Goal: Information Seeking & Learning: Learn about a topic

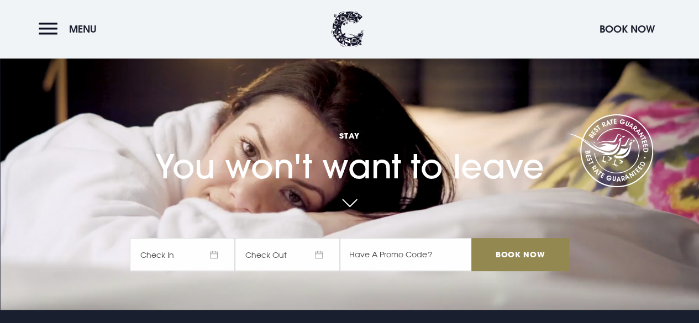
click at [61, 30] on button "Menu" at bounding box center [71, 29] width 64 height 24
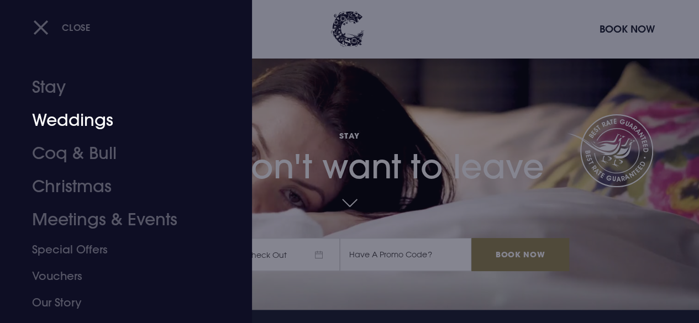
click at [96, 126] on link "Weddings" at bounding box center [118, 120] width 173 height 33
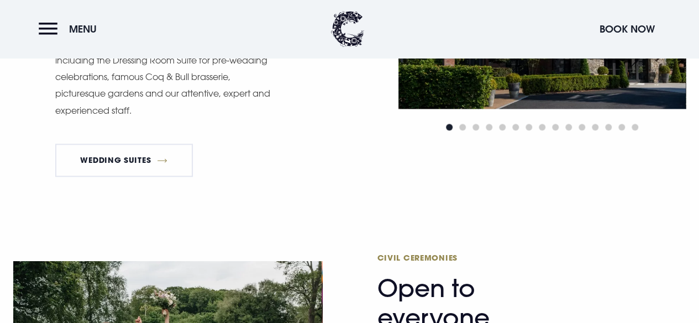
scroll to position [851, 0]
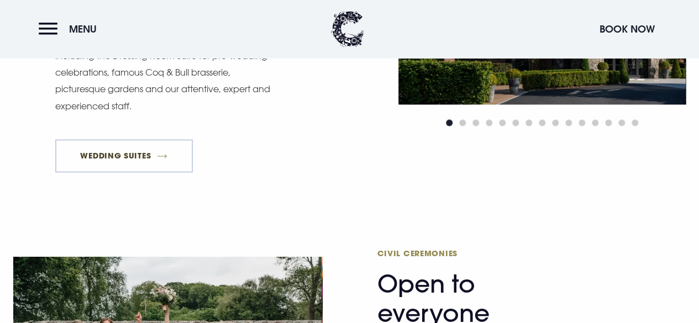
click at [136, 158] on link "Wedding Suites" at bounding box center [123, 155] width 137 height 33
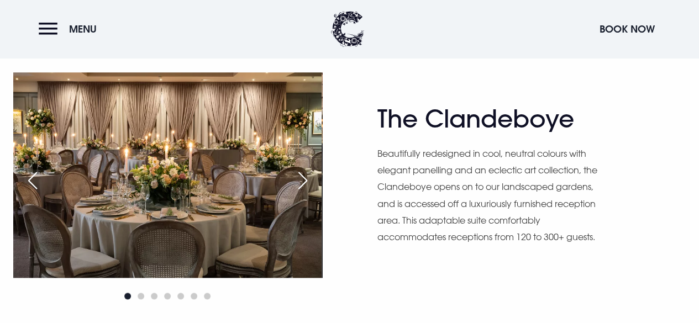
scroll to position [552, 0]
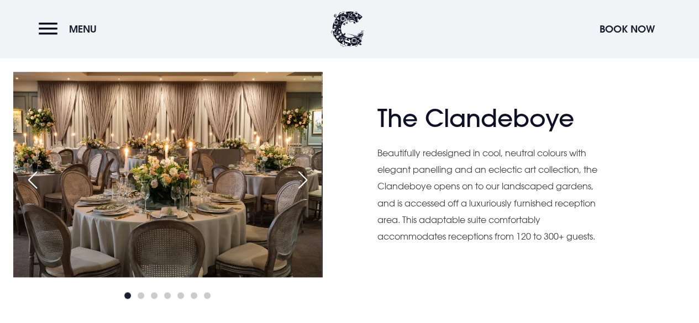
click at [310, 173] on div "Next slide" at bounding box center [303, 180] width 28 height 24
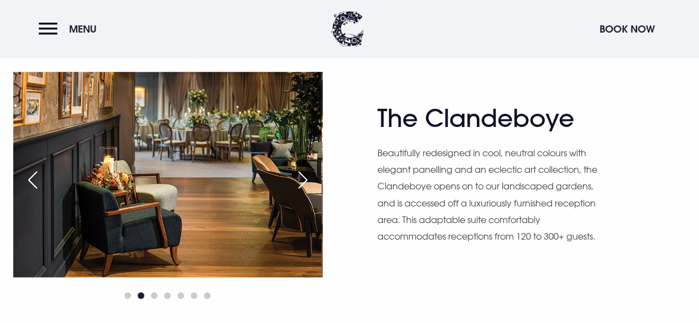
click at [310, 173] on div "Next slide" at bounding box center [303, 180] width 28 height 24
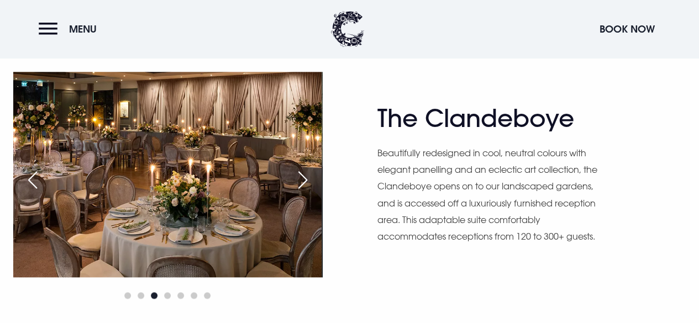
click at [310, 173] on div "Next slide" at bounding box center [303, 180] width 28 height 24
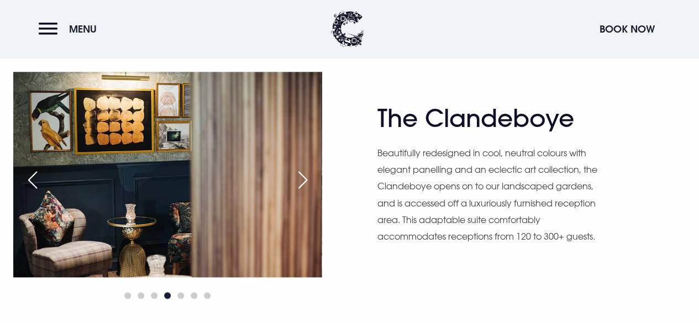
scroll to position [551, 0]
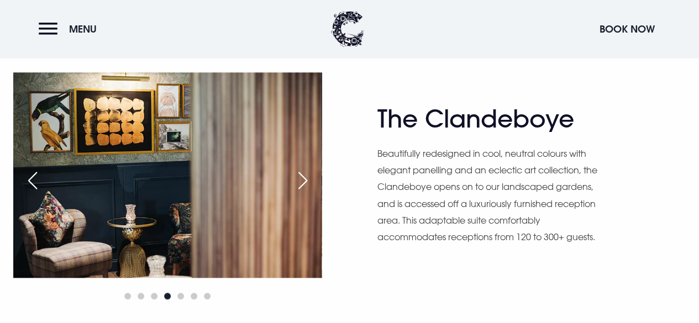
click at [310, 173] on div "Next slide" at bounding box center [303, 180] width 28 height 24
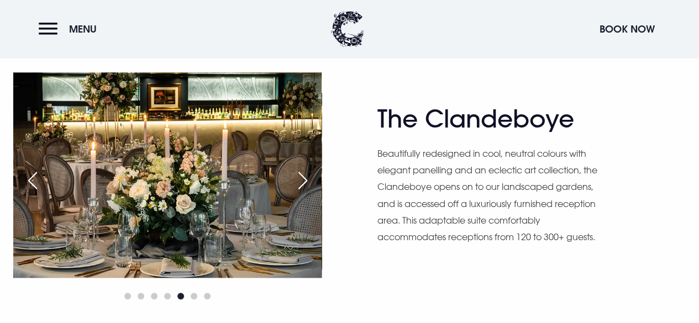
click at [310, 173] on div "Next slide" at bounding box center [303, 180] width 28 height 24
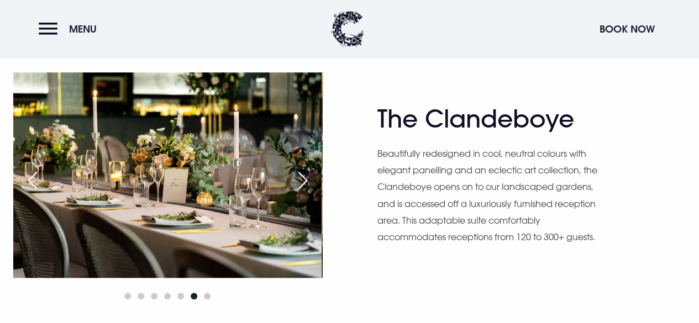
scroll to position [822, 0]
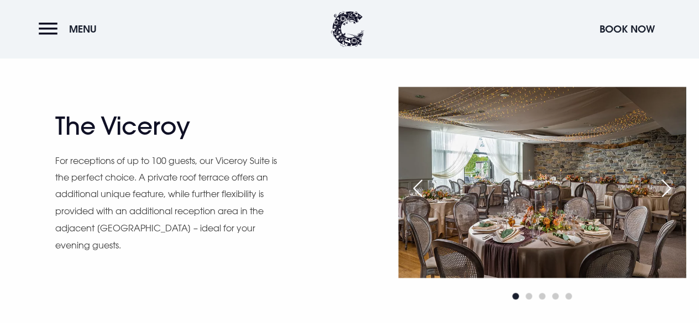
click at [668, 193] on div "Next slide" at bounding box center [666, 188] width 28 height 24
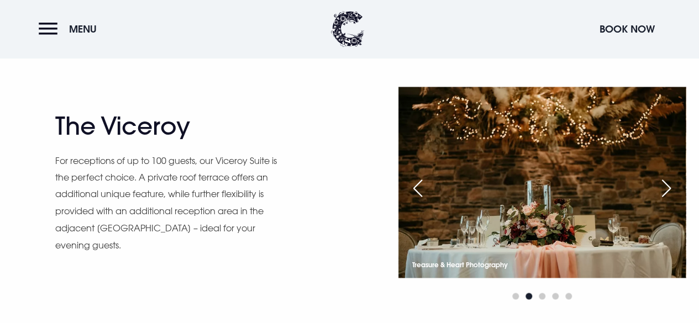
click at [668, 193] on div "Next slide" at bounding box center [666, 188] width 28 height 24
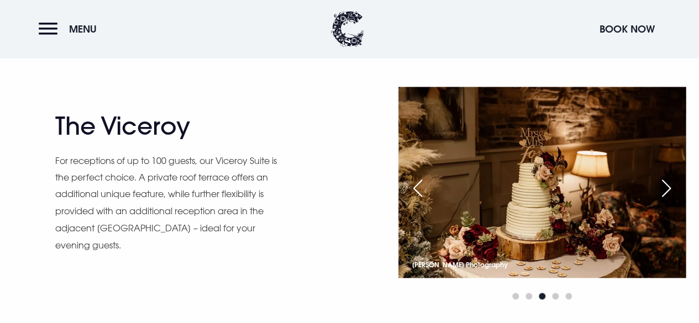
click at [668, 193] on div "Next slide" at bounding box center [666, 188] width 28 height 24
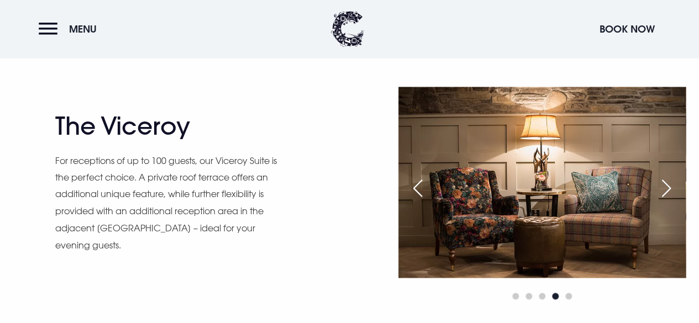
click at [668, 193] on div "Next slide" at bounding box center [666, 188] width 28 height 24
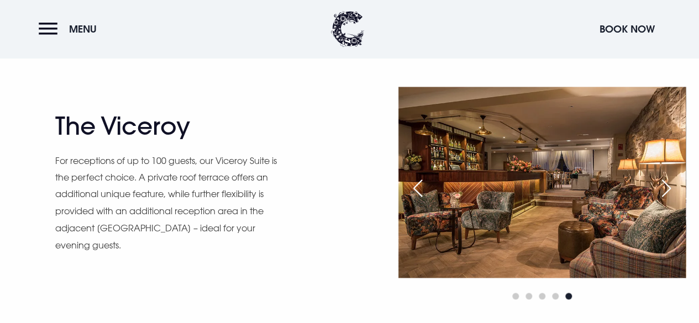
click at [668, 193] on div "Next slide" at bounding box center [666, 188] width 28 height 24
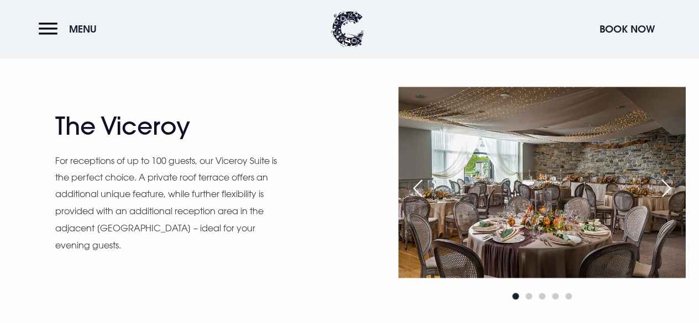
click at [668, 193] on div "Next slide" at bounding box center [666, 188] width 28 height 24
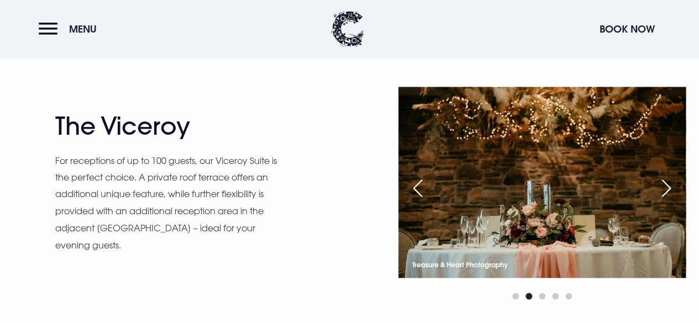
click at [668, 193] on div "Next slide" at bounding box center [666, 188] width 28 height 24
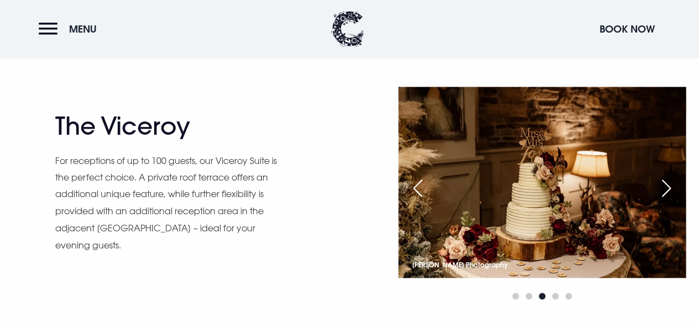
click at [668, 193] on div "Next slide" at bounding box center [666, 188] width 28 height 24
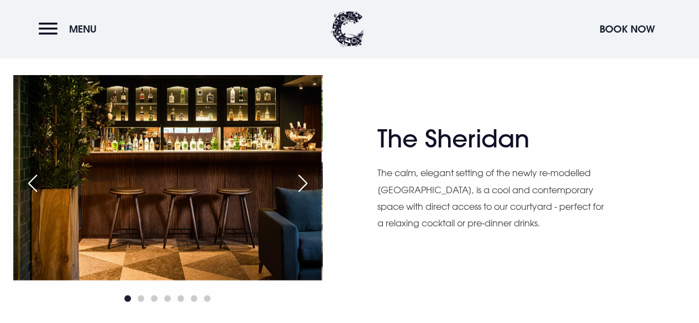
scroll to position [1105, 0]
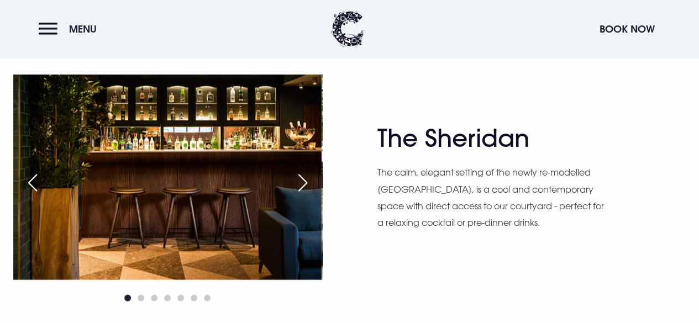
click at [311, 177] on div "Next slide" at bounding box center [303, 183] width 28 height 24
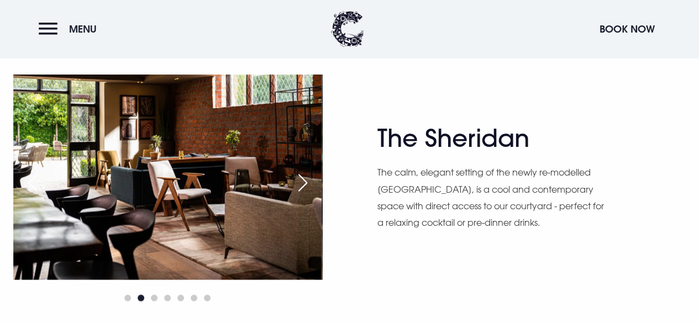
click at [311, 177] on div "Next slide" at bounding box center [303, 183] width 28 height 24
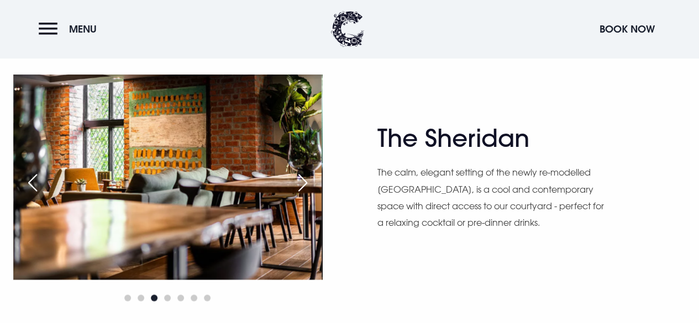
click at [311, 177] on div "Next slide" at bounding box center [303, 183] width 28 height 24
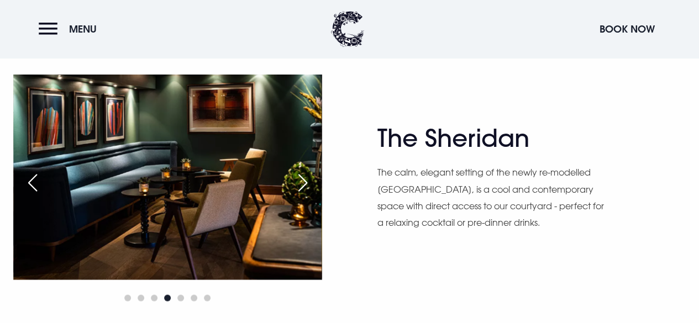
click at [311, 177] on div "Next slide" at bounding box center [303, 183] width 28 height 24
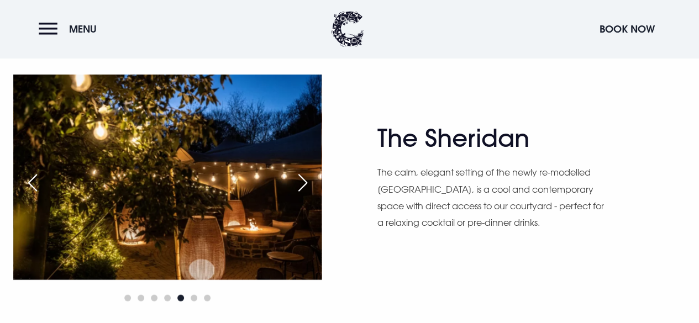
click at [311, 177] on div "Next slide" at bounding box center [303, 183] width 28 height 24
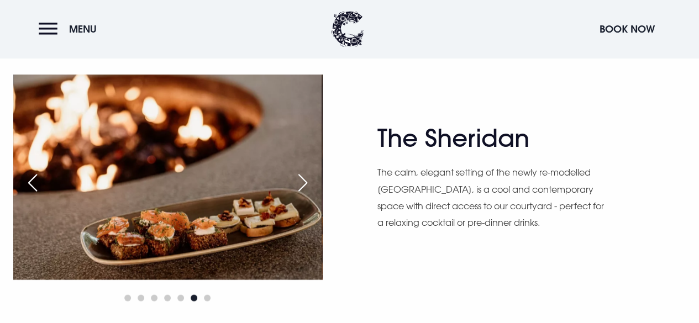
click at [311, 177] on div "Next slide" at bounding box center [303, 183] width 28 height 24
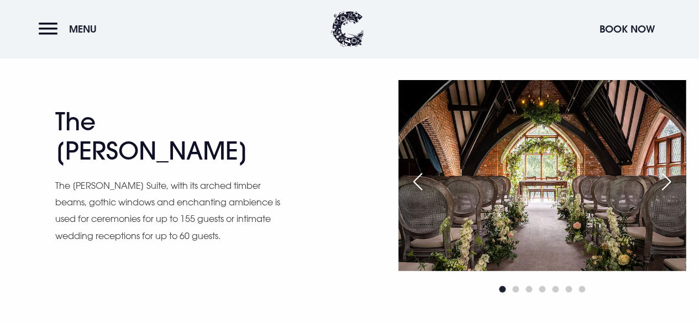
scroll to position [1385, 0]
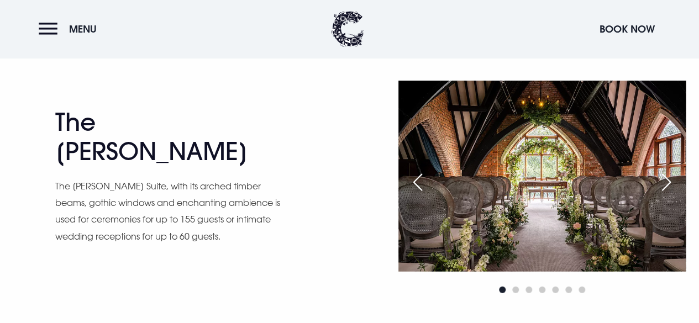
click at [660, 183] on div "Next slide" at bounding box center [666, 182] width 28 height 24
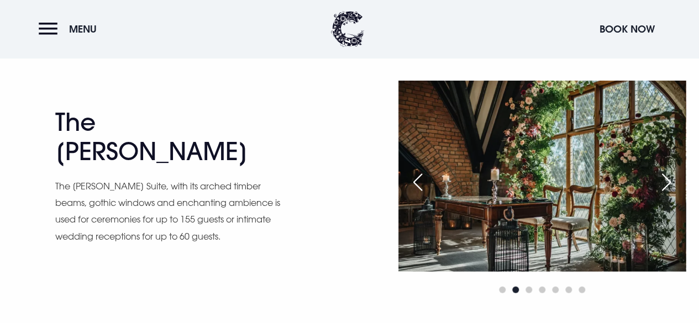
click at [660, 183] on div "Next slide" at bounding box center [666, 182] width 28 height 24
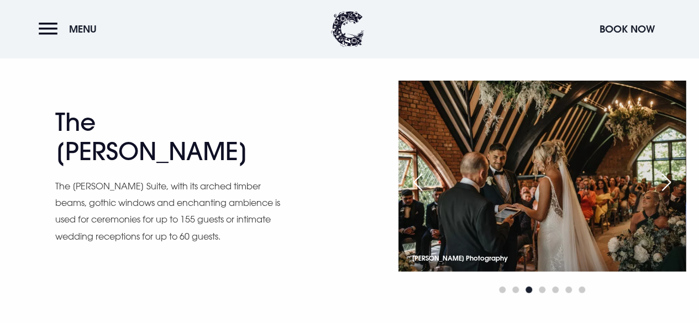
click at [660, 183] on div "Next slide" at bounding box center [666, 182] width 28 height 24
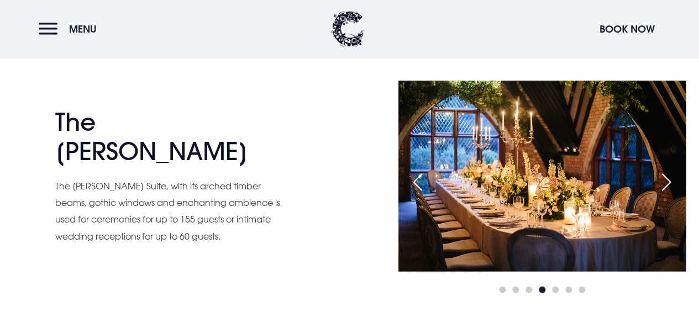
click at [660, 183] on div "Next slide" at bounding box center [666, 182] width 28 height 24
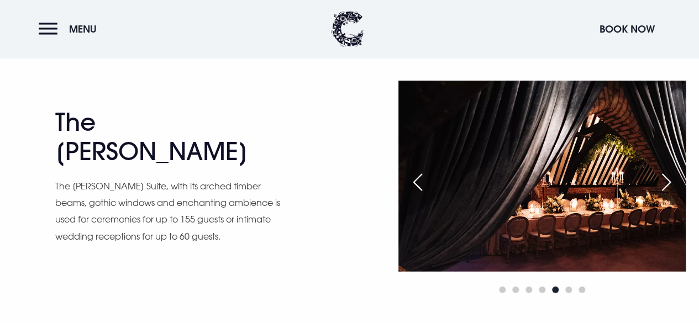
click at [660, 183] on div "Next slide" at bounding box center [666, 182] width 28 height 24
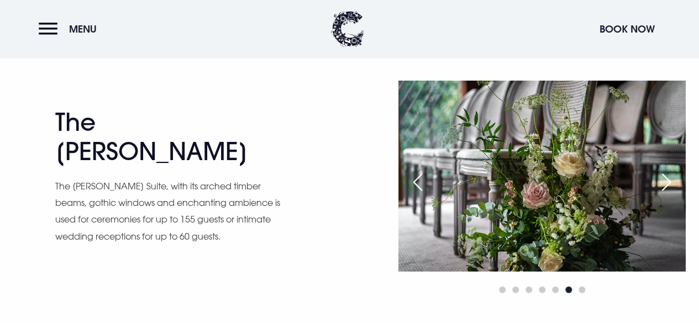
click at [660, 183] on div "Next slide" at bounding box center [666, 182] width 28 height 24
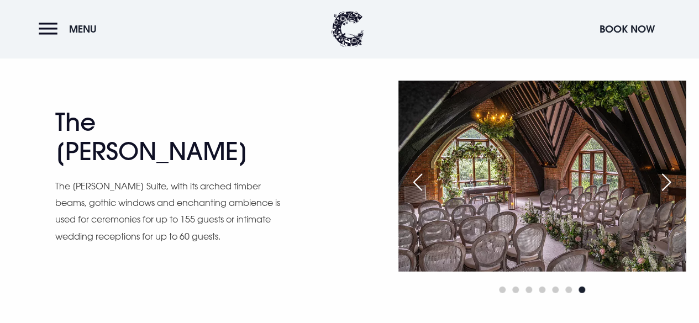
click at [660, 183] on div "Next slide" at bounding box center [666, 182] width 28 height 24
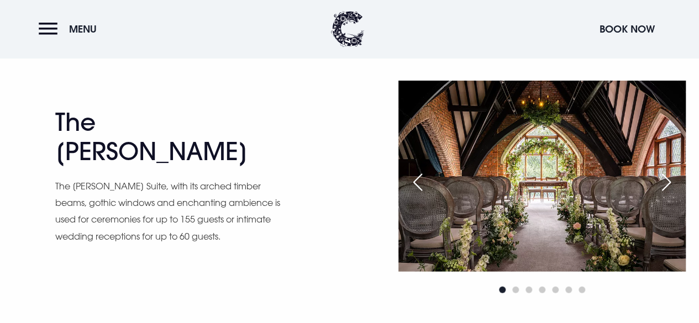
click at [660, 183] on div "Next slide" at bounding box center [666, 182] width 28 height 24
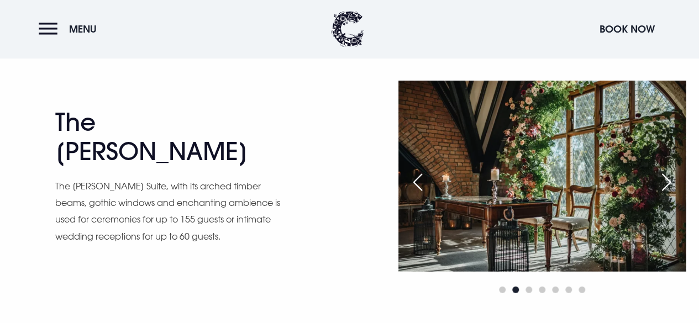
click at [660, 183] on div "Next slide" at bounding box center [666, 182] width 28 height 24
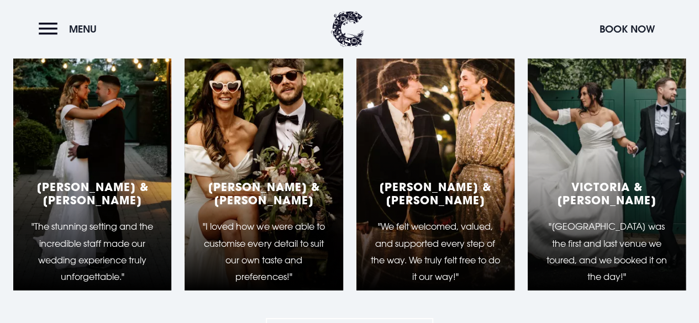
scroll to position [1851, 0]
